Goal: Transaction & Acquisition: Book appointment/travel/reservation

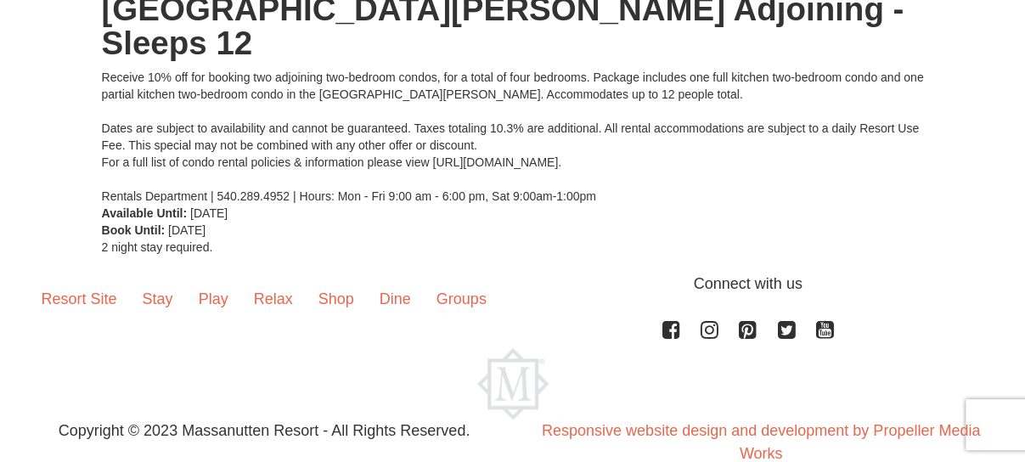
scroll to position [29, 0]
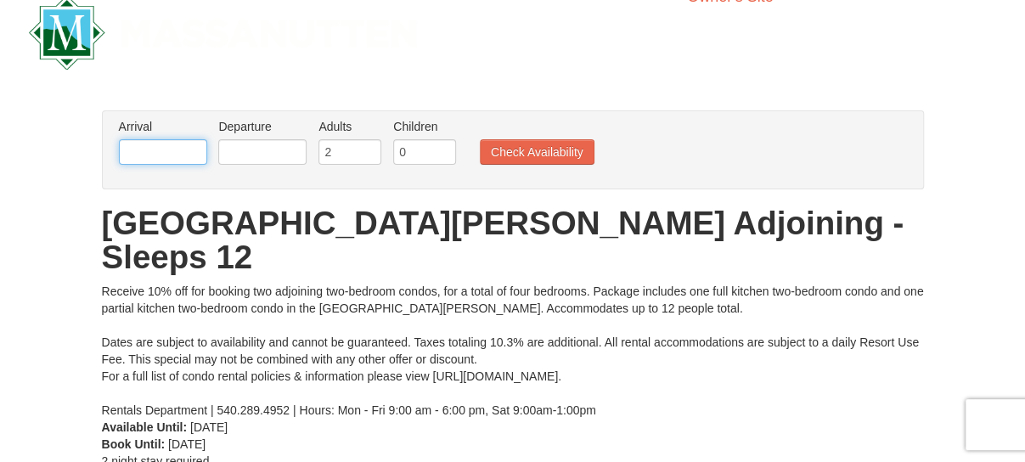
click at [166, 150] on input "text" at bounding box center [163, 151] width 88 height 25
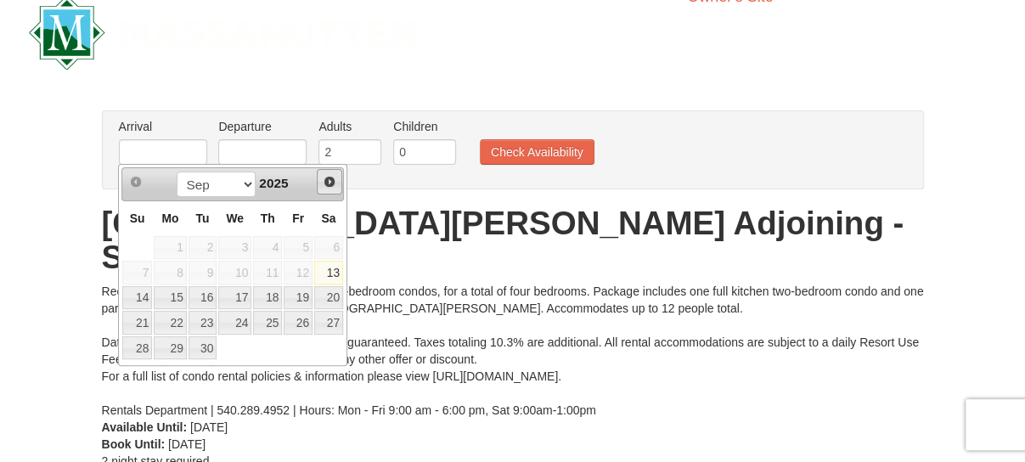
click at [329, 186] on span "Next" at bounding box center [330, 182] width 14 height 14
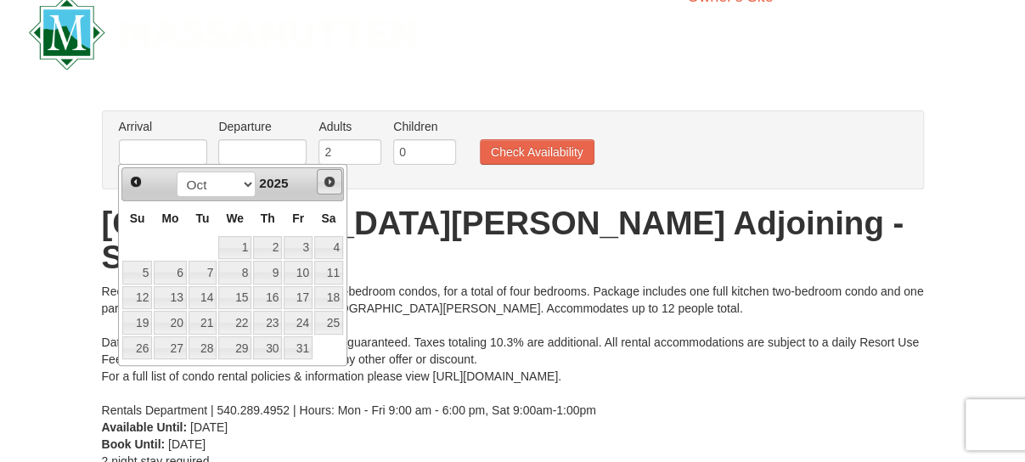
click at [331, 188] on link "Next" at bounding box center [329, 181] width 25 height 25
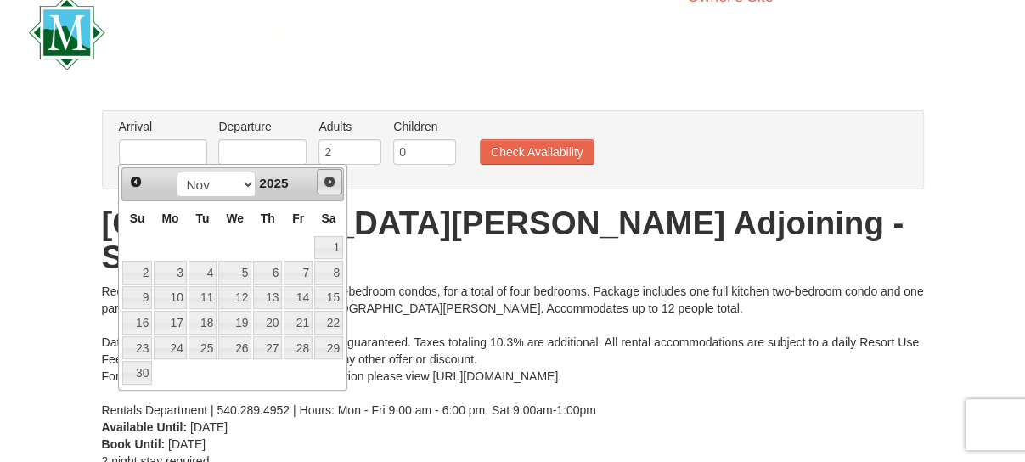
click at [331, 188] on link "Next" at bounding box center [329, 181] width 25 height 25
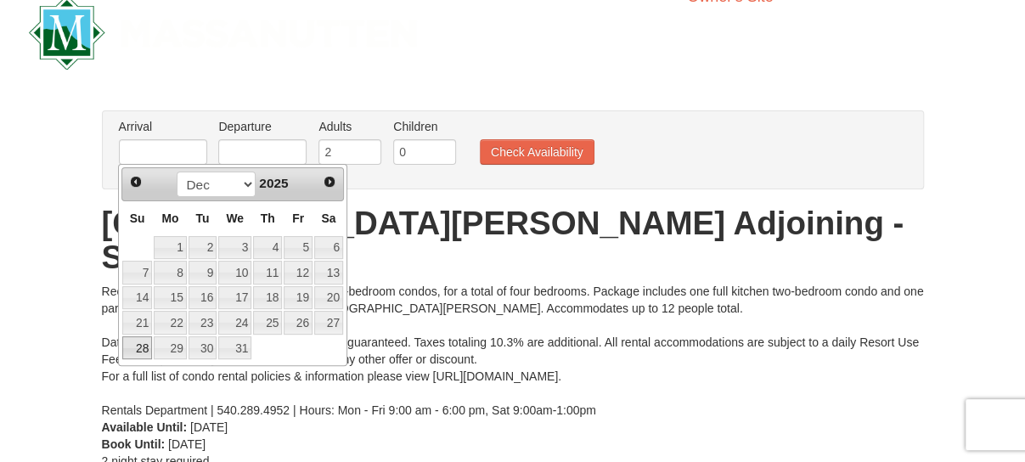
click at [139, 346] on link "28" at bounding box center [137, 348] width 30 height 24
type input "12/28/2025"
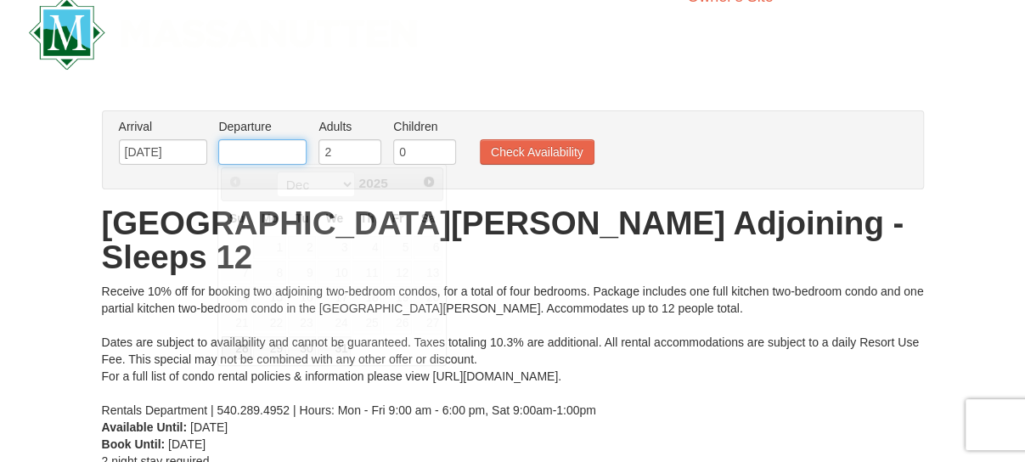
click at [260, 151] on input "text" at bounding box center [262, 151] width 88 height 25
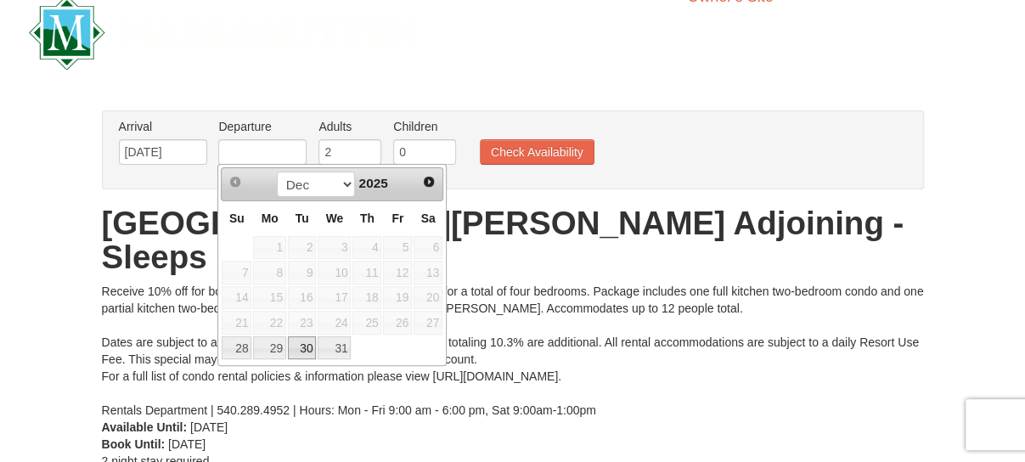
click at [307, 354] on link "30" at bounding box center [302, 348] width 29 height 24
type input "[DATE]"
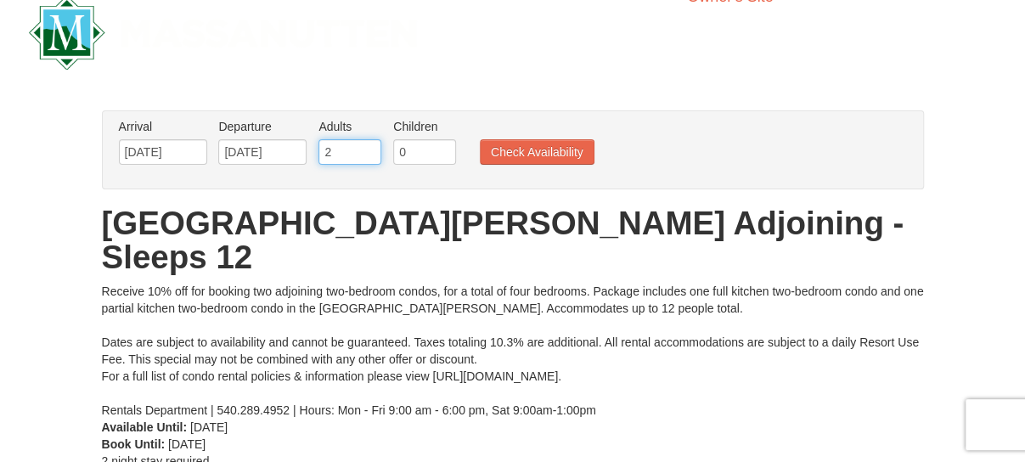
click at [346, 150] on input "2" at bounding box center [349, 151] width 63 height 25
click at [367, 148] on input "3" at bounding box center [349, 151] width 63 height 25
click at [367, 148] on input "4" at bounding box center [349, 151] width 63 height 25
click at [367, 148] on input "5" at bounding box center [349, 151] width 63 height 25
click at [367, 148] on input "6" at bounding box center [349, 151] width 63 height 25
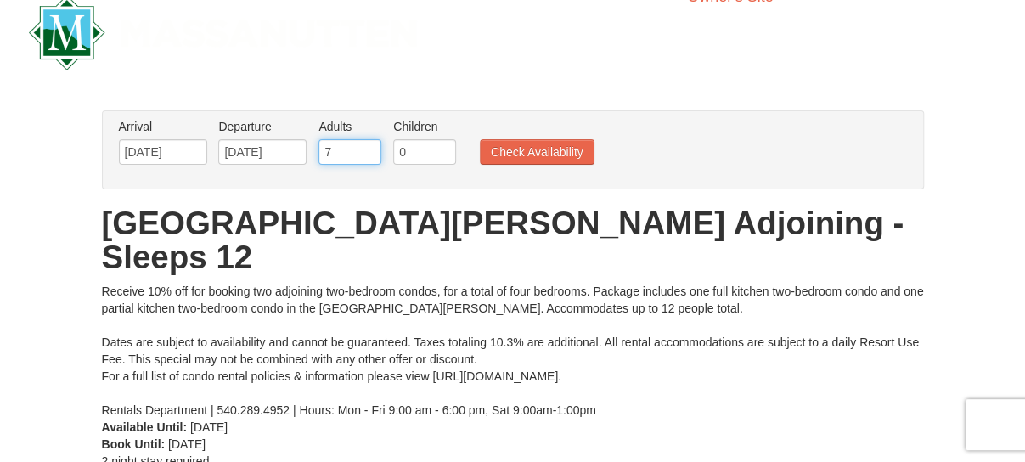
click at [369, 149] on input "7" at bounding box center [349, 151] width 63 height 25
type input "8"
click at [369, 149] on input "8" at bounding box center [349, 151] width 63 height 25
click at [420, 155] on input "0" at bounding box center [424, 151] width 63 height 25
click at [441, 147] on input "1" at bounding box center [424, 151] width 63 height 25
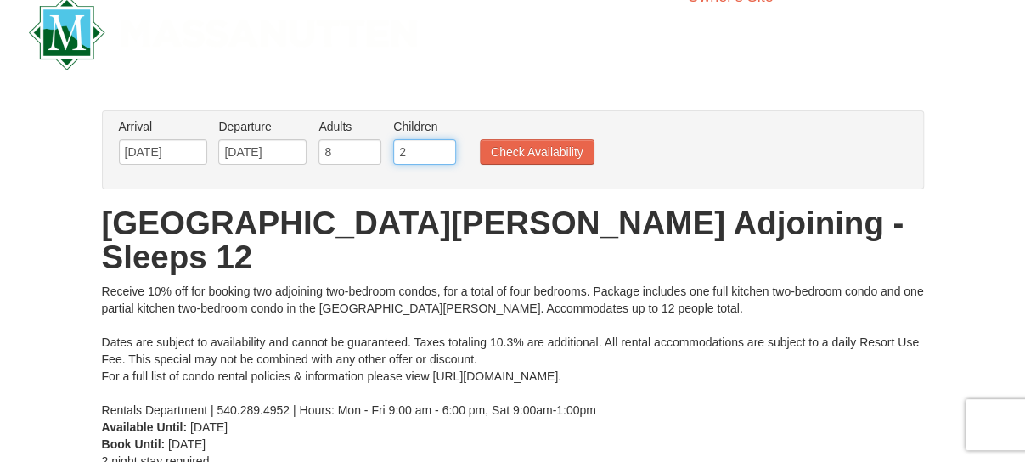
click at [441, 147] on input "2" at bounding box center [424, 151] width 63 height 25
click at [441, 147] on input "3" at bounding box center [424, 151] width 63 height 25
click at [441, 147] on input "4" at bounding box center [424, 151] width 63 height 25
click at [441, 147] on input "5" at bounding box center [424, 151] width 63 height 25
click at [441, 147] on input "6" at bounding box center [424, 151] width 63 height 25
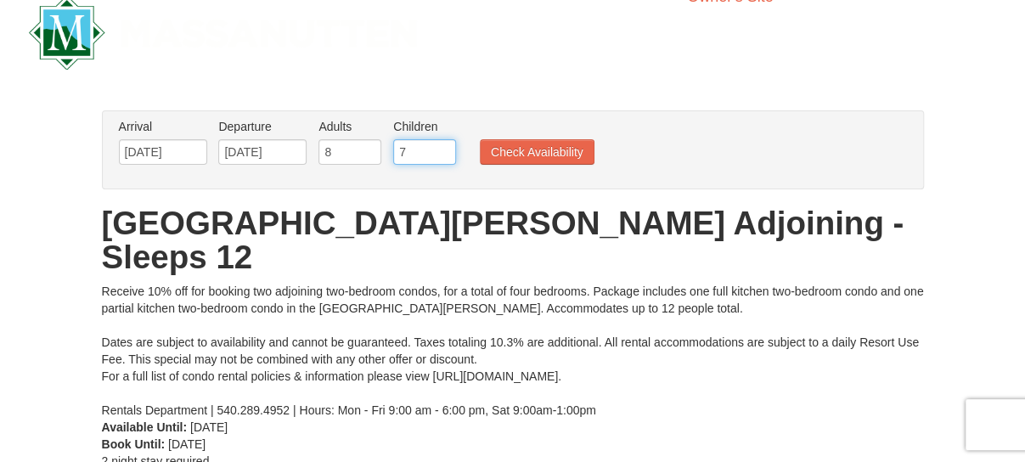
click at [441, 147] on input "7" at bounding box center [424, 151] width 63 height 25
click at [441, 147] on input "8" at bounding box center [424, 151] width 63 height 25
click at [441, 147] on input "9" at bounding box center [424, 151] width 63 height 25
type input "10"
click at [441, 147] on input "10" at bounding box center [424, 151] width 63 height 25
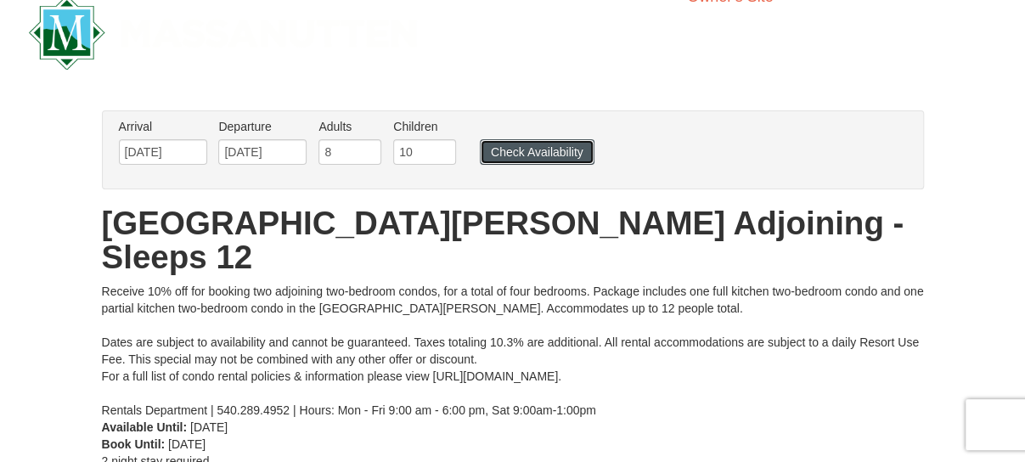
click at [523, 155] on button "Check Availability" at bounding box center [537, 151] width 115 height 25
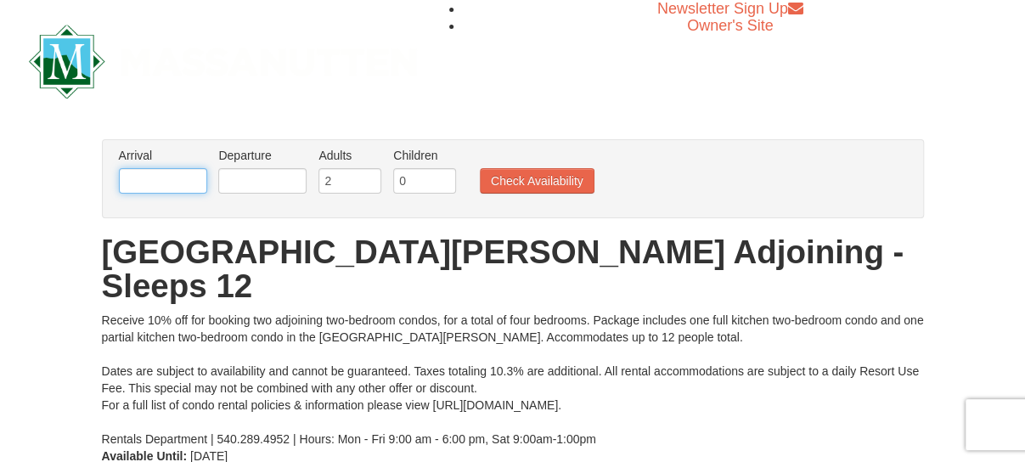
click at [177, 184] on input "text" at bounding box center [163, 180] width 88 height 25
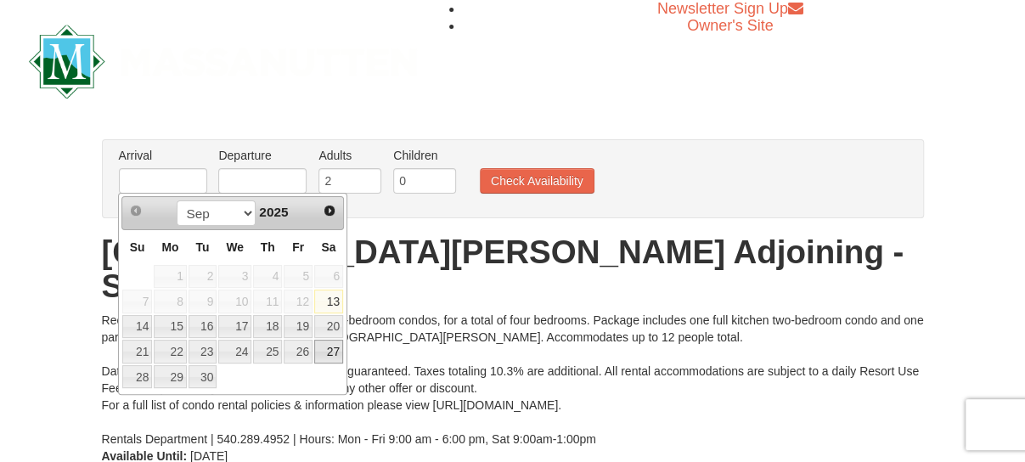
click at [331, 349] on link "27" at bounding box center [328, 352] width 29 height 24
type input "09/27/2025"
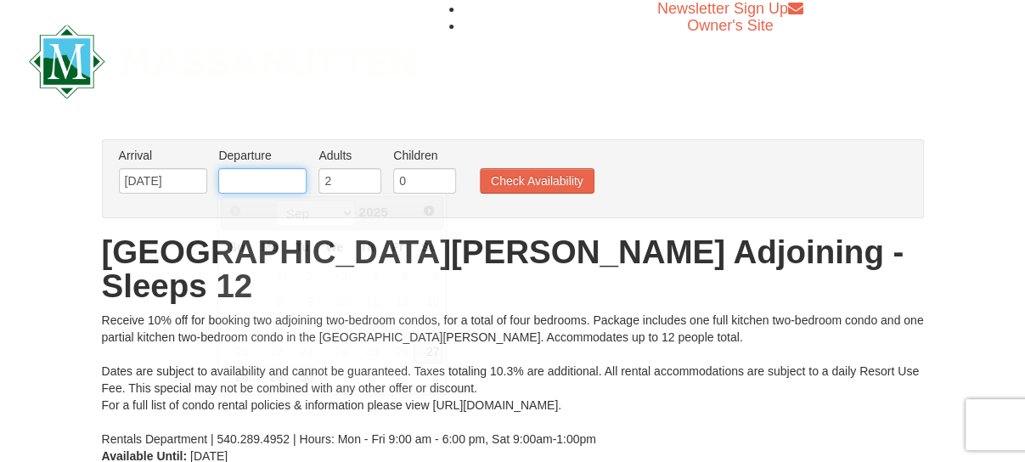
click at [250, 185] on input "text" at bounding box center [262, 180] width 88 height 25
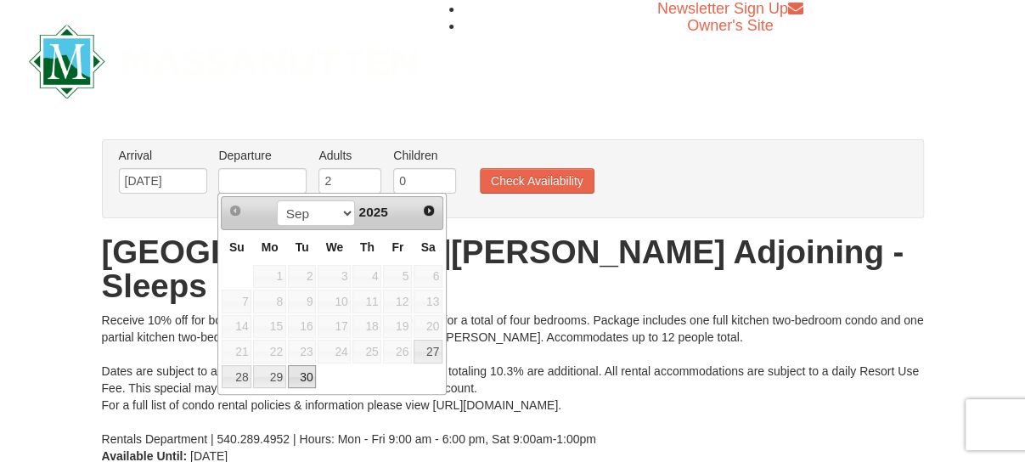
click at [297, 378] on link "30" at bounding box center [302, 377] width 29 height 24
type input "09/30/2025"
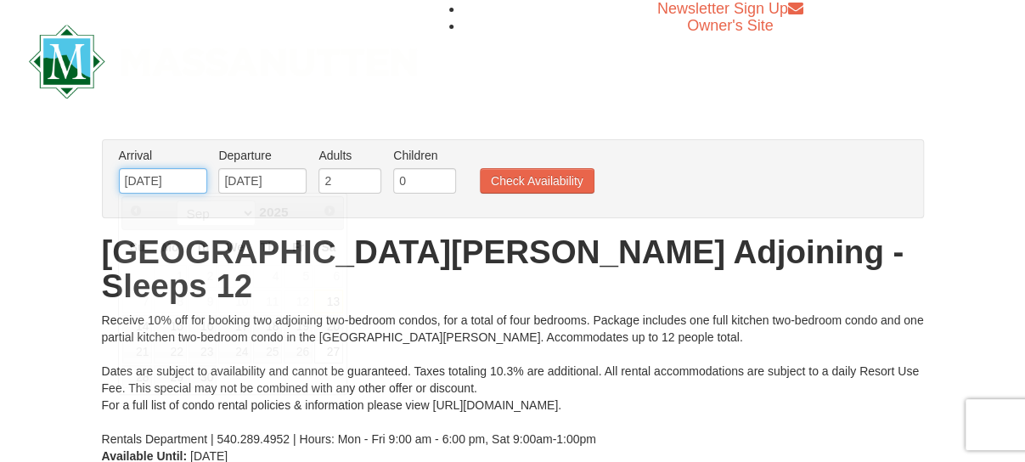
click at [163, 172] on input "09/27/2025" at bounding box center [163, 180] width 88 height 25
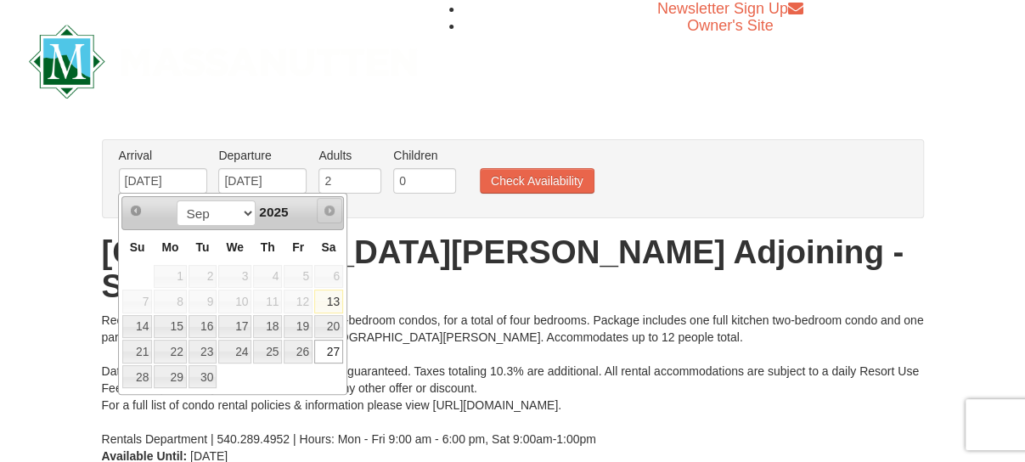
click at [331, 208] on span "Next" at bounding box center [330, 211] width 14 height 14
click at [327, 206] on span "Next" at bounding box center [330, 211] width 14 height 14
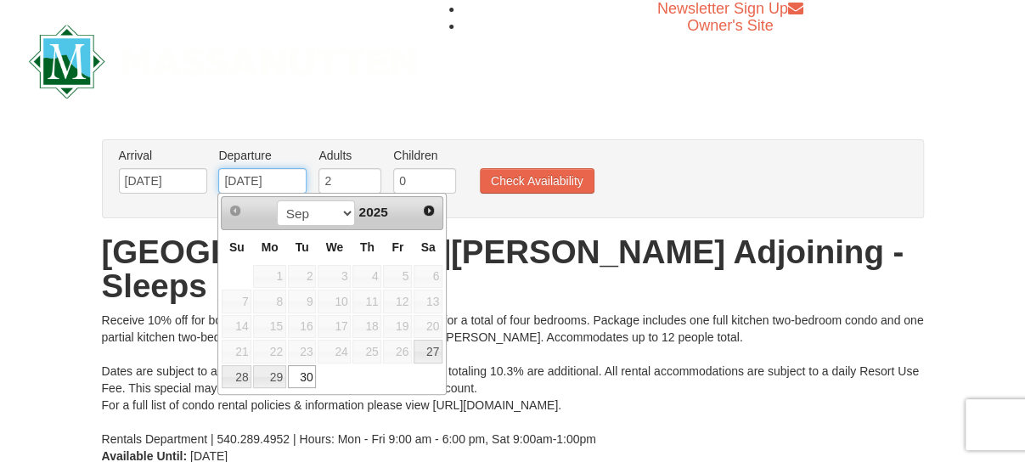
drag, startPoint x: 287, startPoint y: 186, endPoint x: 213, endPoint y: 181, distance: 74.1
click at [214, 181] on li "Departure Please format dates MM/DD/YYYY Please format dates MM/DD/YYYY 09/30/2…" at bounding box center [262, 174] width 97 height 55
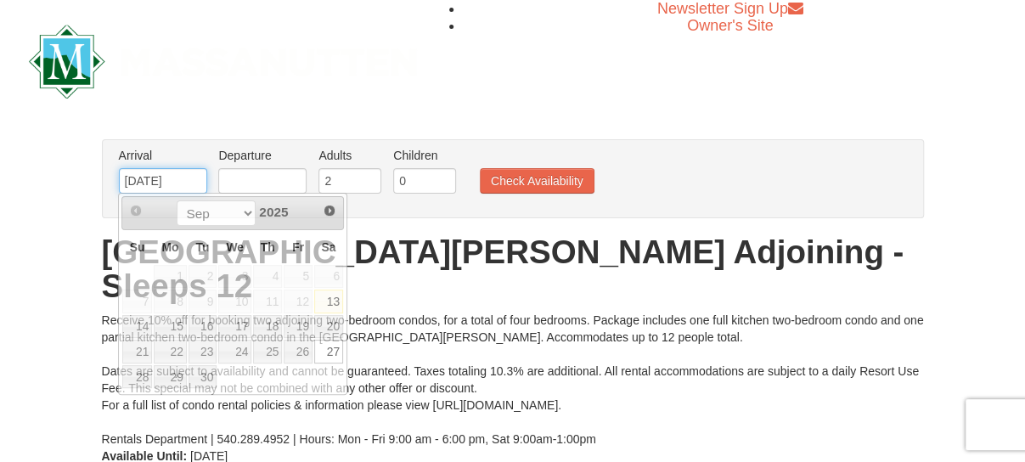
click at [148, 181] on input "09/27/2025" at bounding box center [163, 180] width 88 height 25
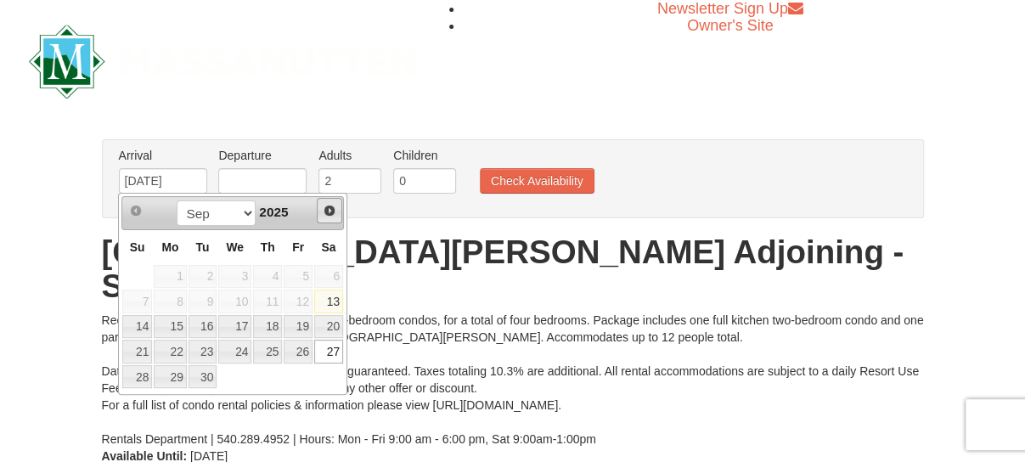
click at [332, 217] on link "Next" at bounding box center [329, 210] width 25 height 25
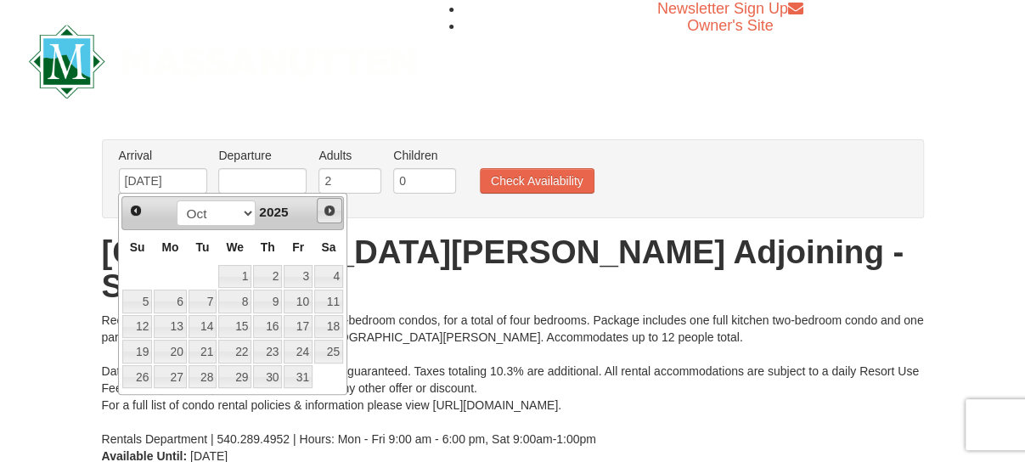
click at [332, 217] on link "Next" at bounding box center [329, 210] width 25 height 25
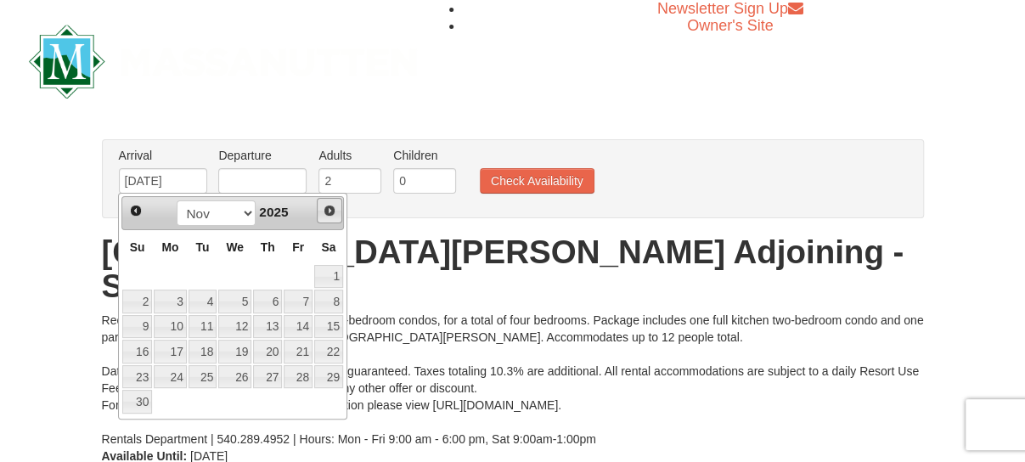
click at [332, 217] on link "Next" at bounding box center [329, 210] width 25 height 25
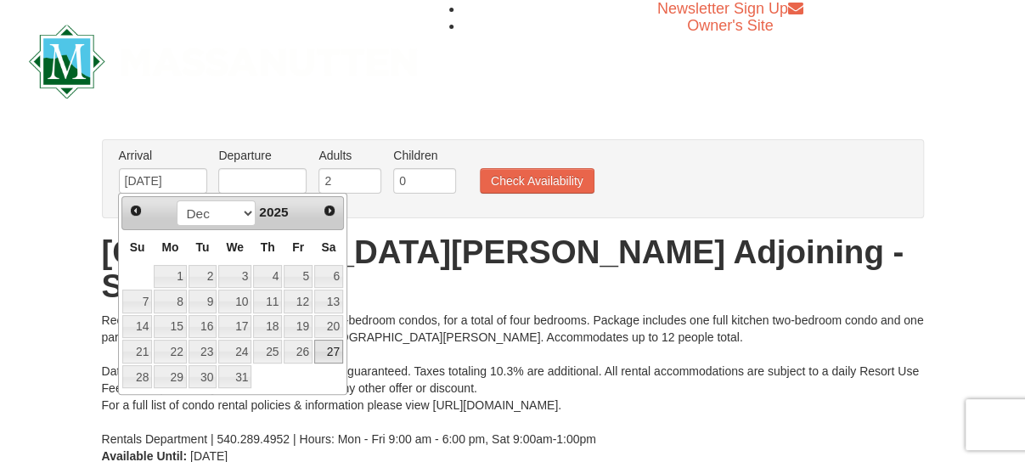
click at [334, 350] on link "27" at bounding box center [328, 352] width 29 height 24
type input "12/27/2025"
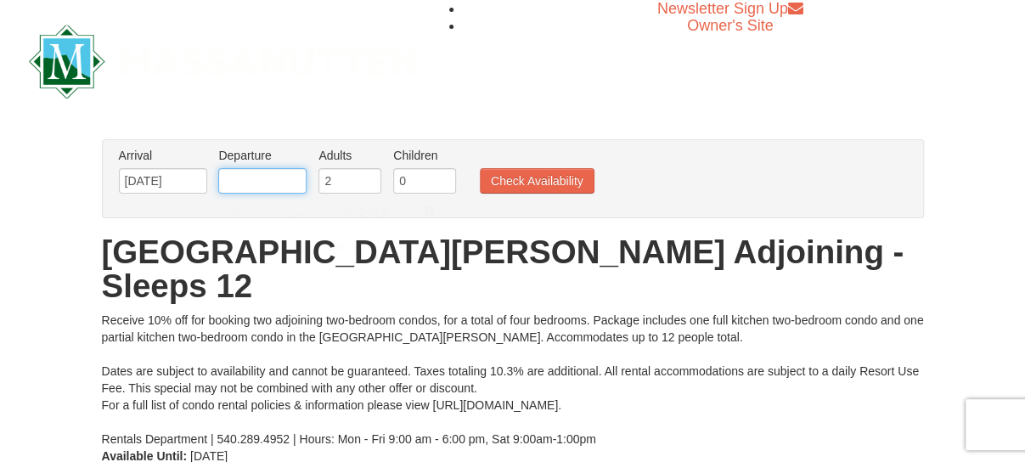
click at [260, 185] on input "text" at bounding box center [262, 180] width 88 height 25
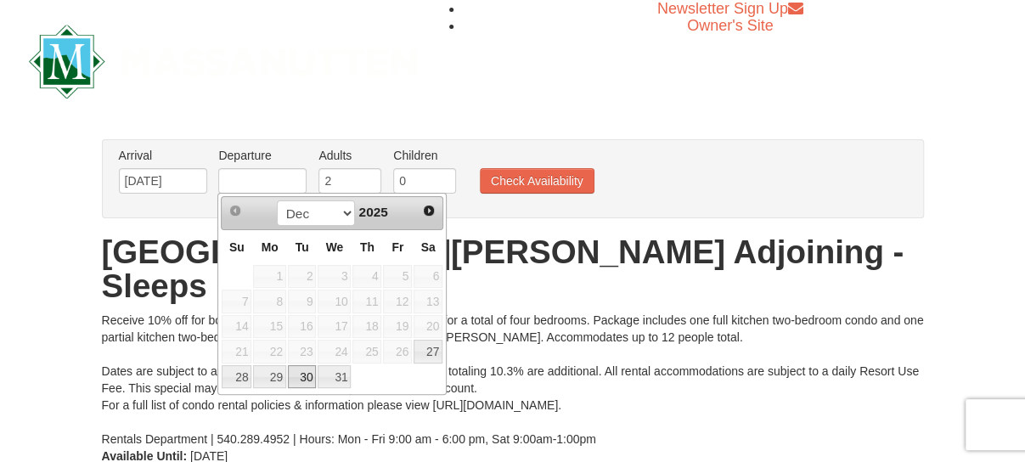
click at [301, 374] on link "30" at bounding box center [302, 377] width 29 height 24
type input "[DATE]"
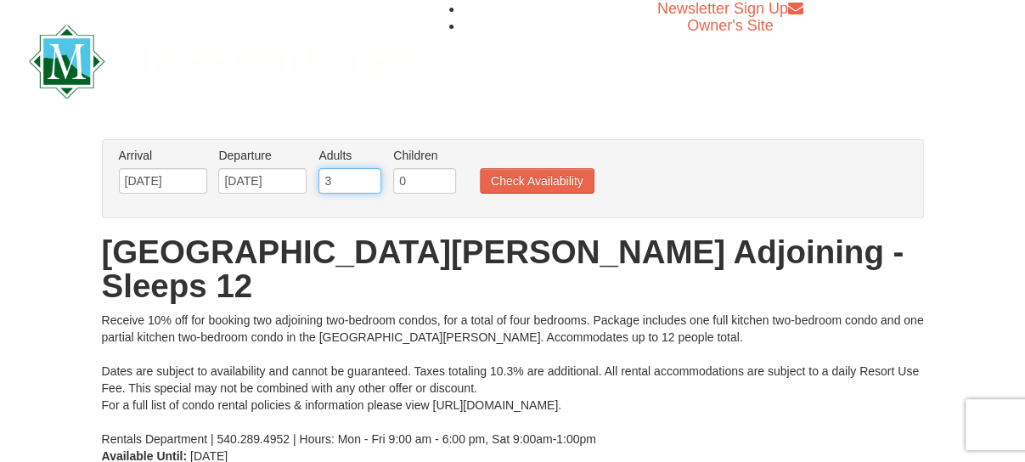
click at [369, 172] on input "3" at bounding box center [349, 180] width 63 height 25
type input "4"
click at [369, 172] on input "4" at bounding box center [349, 180] width 63 height 25
click at [444, 176] on input "1" at bounding box center [424, 180] width 63 height 25
click at [444, 176] on input "2" at bounding box center [424, 180] width 63 height 25
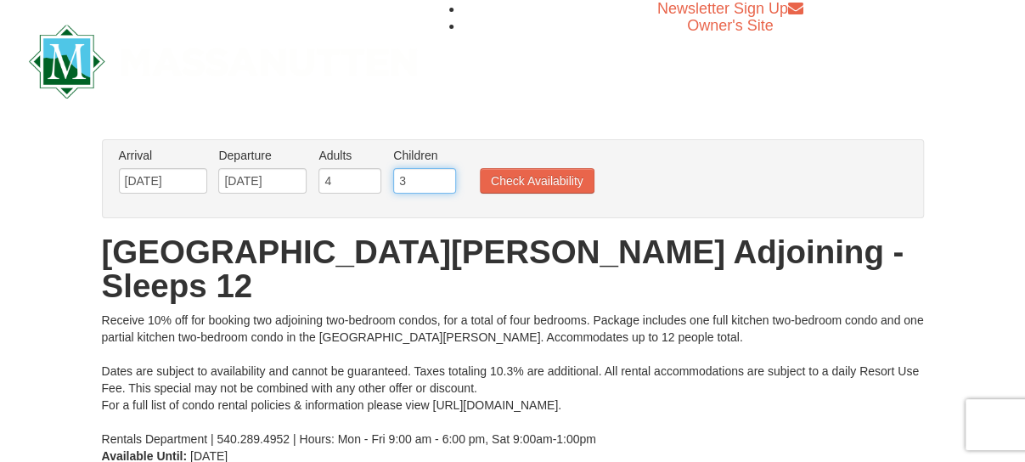
click at [444, 176] on input "3" at bounding box center [424, 180] width 63 height 25
type input "4"
click at [444, 176] on input "4" at bounding box center [424, 180] width 63 height 25
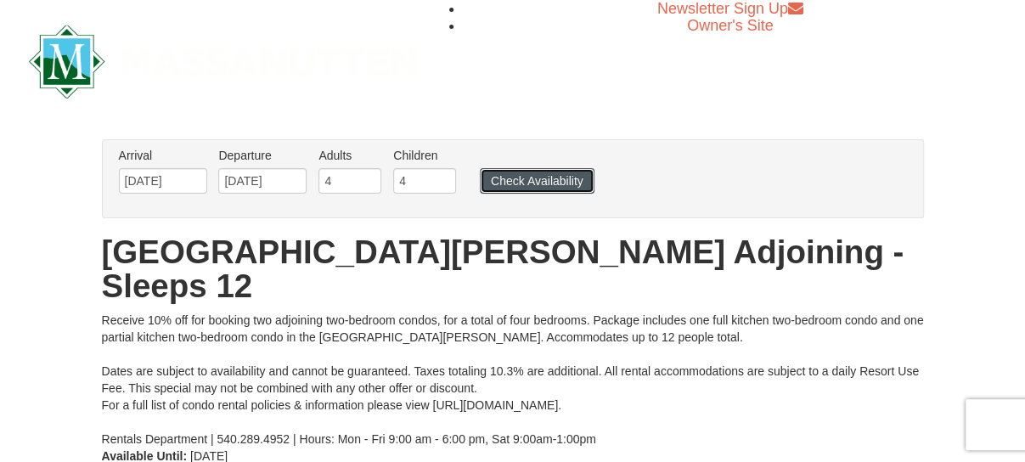
click at [504, 184] on button "Check Availability" at bounding box center [537, 180] width 115 height 25
